Goal: Task Accomplishment & Management: Use online tool/utility

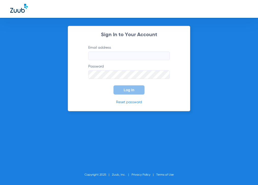
type input "[EMAIL_ADDRESS][DOMAIN_NAME]"
click at [109, 90] on form "Email address [EMAIL_ADDRESS][DOMAIN_NAME] Password Log In" at bounding box center [129, 69] width 97 height 49
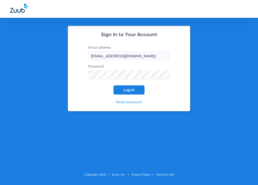
click at [122, 88] on button "Log In" at bounding box center [128, 89] width 31 height 9
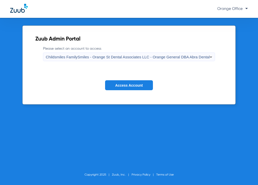
click at [140, 80] on form "Please select an account to access Childsmiles FamilySmiles - Orange St Dental …" at bounding box center [128, 72] width 187 height 52
click at [137, 85] on span "Access Account" at bounding box center [128, 85] width 27 height 4
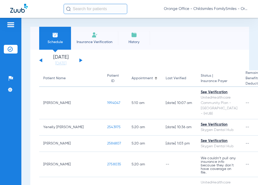
click at [90, 9] on input "text" at bounding box center [96, 9] width 64 height 10
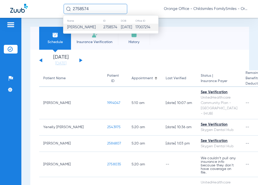
type input "2758574"
click at [91, 28] on span "[PERSON_NAME]" at bounding box center [81, 27] width 28 height 4
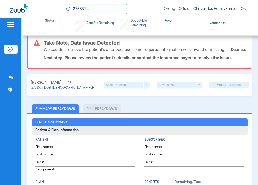
scroll to position [51, 0]
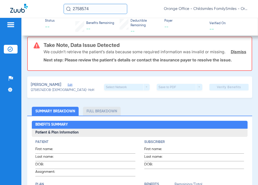
click at [72, 88] on span "Edit" at bounding box center [70, 85] width 5 height 5
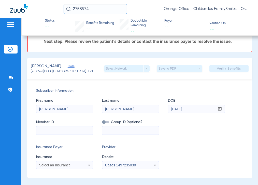
scroll to position [76, 0]
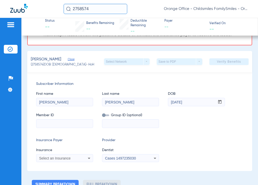
click at [77, 127] on input at bounding box center [64, 123] width 56 height 8
click at [71, 127] on input at bounding box center [64, 123] width 56 height 8
paste input "125480447801"
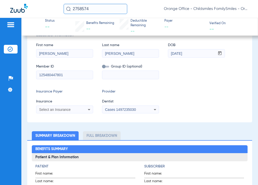
scroll to position [127, 0]
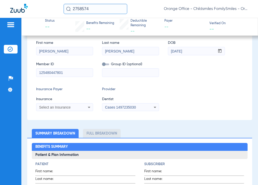
type input "125480447801"
click at [68, 109] on span "Select an Insurance" at bounding box center [55, 107] width 32 height 4
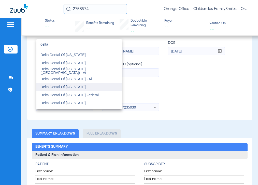
type input "delta"
click at [80, 83] on mat-option "Delta Dental Of [US_STATE]" at bounding box center [78, 87] width 85 height 8
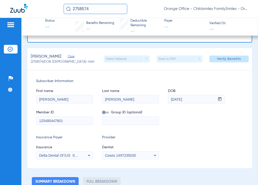
scroll to position [32, 0]
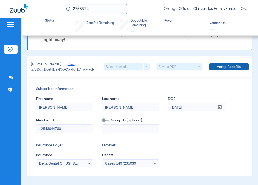
click at [224, 65] on span "Verify Benefits" at bounding box center [229, 67] width 24 height 4
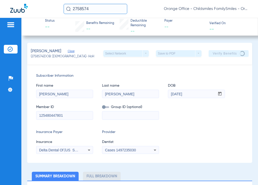
click at [134, 148] on span "Cases 1497235030" at bounding box center [120, 150] width 31 height 4
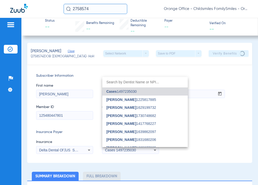
click at [211, 115] on div at bounding box center [129, 92] width 258 height 185
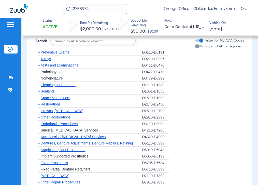
scroll to position [579, 0]
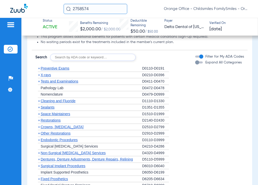
click at [48, 100] on span "Cleaning and Fluoride" at bounding box center [58, 101] width 35 height 4
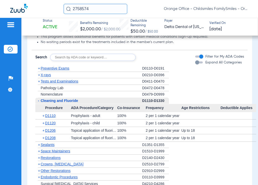
click at [52, 145] on span "Sealants" at bounding box center [48, 144] width 14 height 4
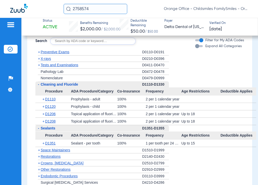
scroll to position [604, 0]
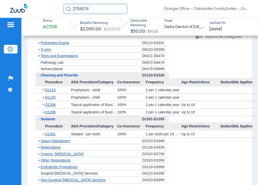
click at [63, 152] on span "Crowns, [MEDICAL_DATA]" at bounding box center [62, 154] width 43 height 4
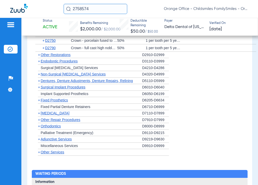
scroll to position [757, 0]
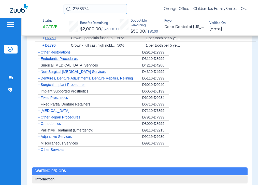
click at [54, 150] on span "Other Services" at bounding box center [53, 149] width 24 height 4
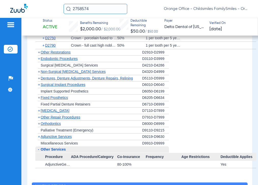
scroll to position [782, 0]
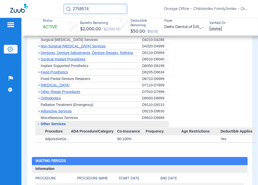
click at [61, 110] on span "Adjunctive Services" at bounding box center [56, 111] width 31 height 4
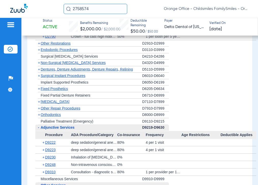
scroll to position [757, 0]
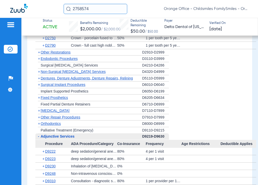
click at [57, 115] on span "Other Repair Procedures" at bounding box center [61, 117] width 40 height 4
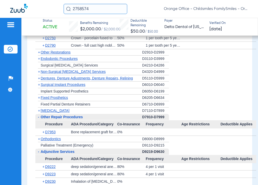
click at [66, 151] on span "Adjunctive Services" at bounding box center [58, 151] width 34 height 4
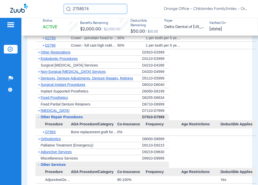
scroll to position [731, 0]
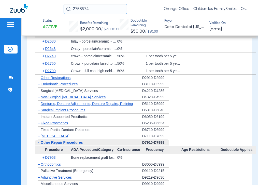
click at [64, 102] on span "Dentures, Denture Adjustments, Denture Repairs, Relining" at bounding box center [87, 103] width 92 height 4
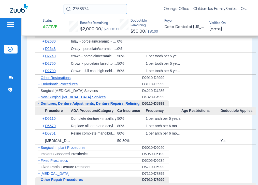
click at [66, 98] on span "Non-Surgical [MEDICAL_DATA] Services" at bounding box center [73, 97] width 65 height 4
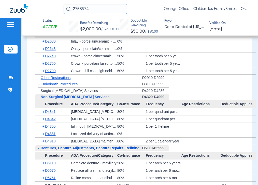
scroll to position [706, 0]
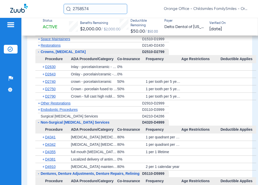
click at [63, 103] on span "Other Restorations" at bounding box center [56, 103] width 30 height 4
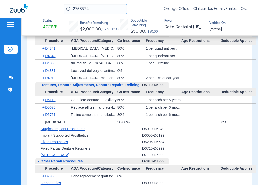
scroll to position [859, 0]
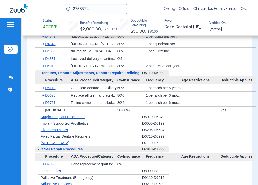
click at [64, 118] on span "Surgical Implant Procedures" at bounding box center [63, 117] width 45 height 4
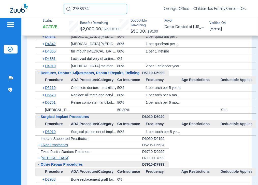
click at [71, 138] on span "Implant Supported Prosthetics" at bounding box center [65, 138] width 48 height 4
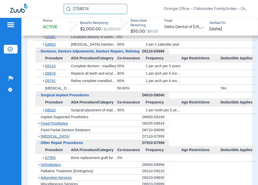
scroll to position [935, 0]
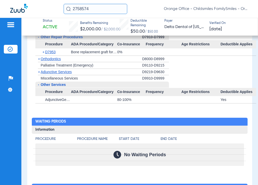
drag, startPoint x: 78, startPoint y: 100, endPoint x: 75, endPoint y: 98, distance: 3.8
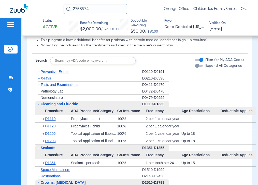
scroll to position [553, 0]
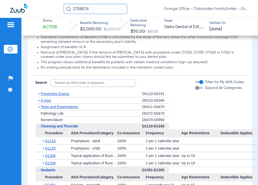
click at [76, 104] on div "+ Tests and Examinations" at bounding box center [88, 107] width 107 height 7
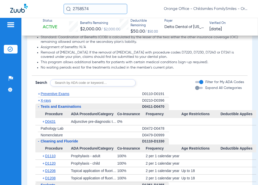
click at [69, 96] on div "+ Preventive Exams" at bounding box center [88, 94] width 107 height 7
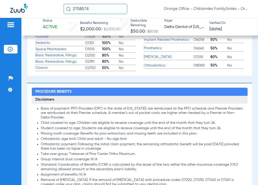
scroll to position [452, 0]
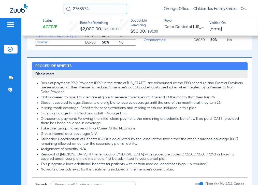
drag, startPoint x: 34, startPoint y: 65, endPoint x: 184, endPoint y: 168, distance: 182.1
copy app-breakdown-section "Loremipsu Dolorsit Ametconsect Adipi el seddoei: TEM Incididun (UTL et dol magn…"
